Goal: Task Accomplishment & Management: Complete application form

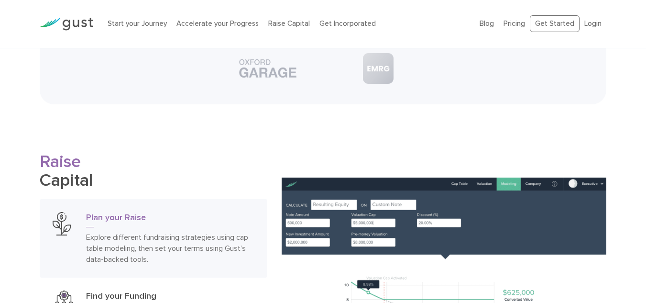
scroll to position [1257, 0]
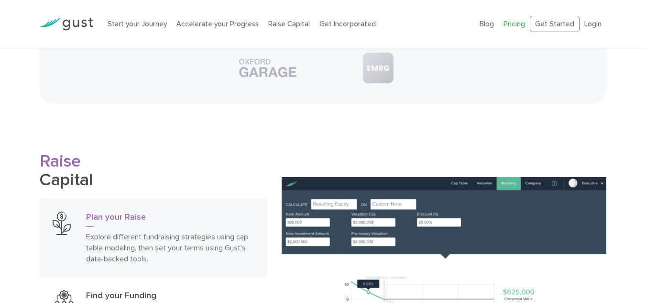
click at [525, 20] on link "Pricing" at bounding box center [515, 24] width 22 height 9
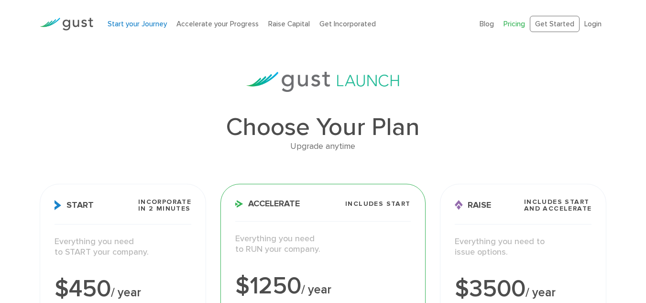
click at [148, 26] on link "Start your Journey" at bounding box center [137, 24] width 59 height 9
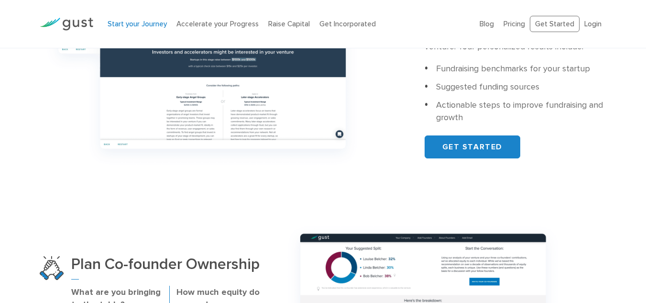
scroll to position [452, 0]
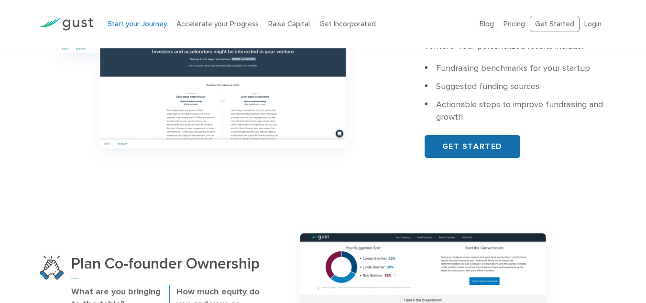
click at [472, 143] on link "GET STARTED" at bounding box center [473, 146] width 96 height 23
